Goal: Task Accomplishment & Management: Use online tool/utility

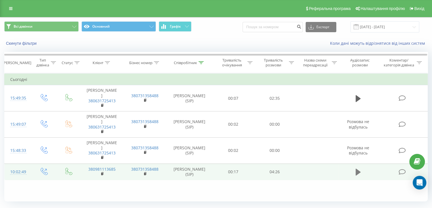
click at [358, 173] on icon at bounding box center [358, 171] width 5 height 7
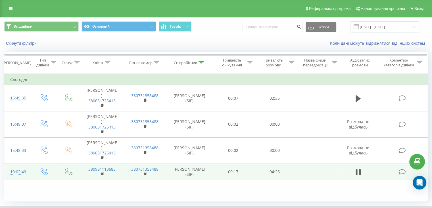
click at [383, 173] on td at bounding box center [403, 171] width 50 height 16
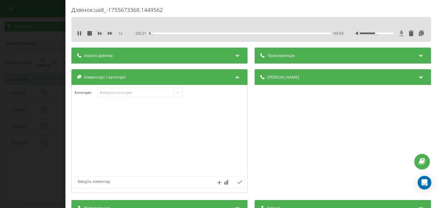
click at [399, 34] on icon at bounding box center [401, 32] width 4 height 5
click at [79, 34] on icon at bounding box center [79, 33] width 5 height 5
click at [197, 34] on div "01:37" at bounding box center [239, 33] width 181 height 2
click at [80, 32] on icon at bounding box center [79, 33] width 3 height 5
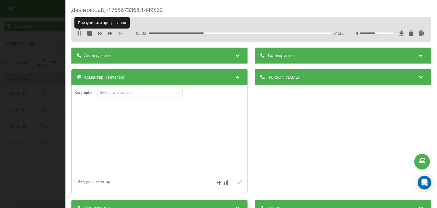
click at [79, 32] on icon at bounding box center [79, 33] width 5 height 5
click at [78, 34] on icon at bounding box center [79, 33] width 3 height 5
click at [78, 34] on icon at bounding box center [78, 33] width 1 height 5
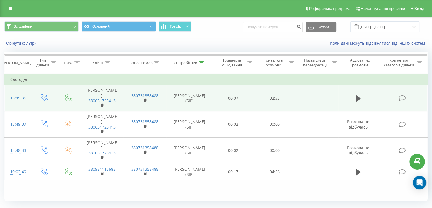
click at [380, 96] on td at bounding box center [403, 98] width 50 height 26
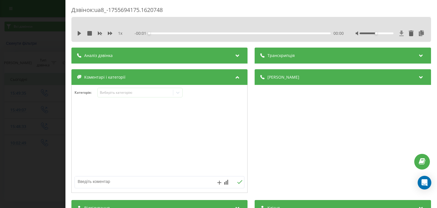
click at [399, 32] on icon at bounding box center [401, 32] width 4 height 5
click at [399, 33] on icon at bounding box center [401, 33] width 5 height 6
click at [418, 34] on icon at bounding box center [421, 33] width 7 height 6
